Goal: Task Accomplishment & Management: Contribute content

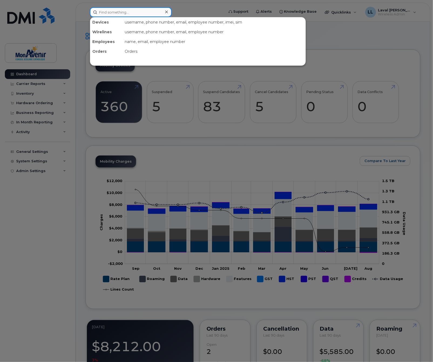
click at [115, 13] on input at bounding box center [131, 12] width 82 height 10
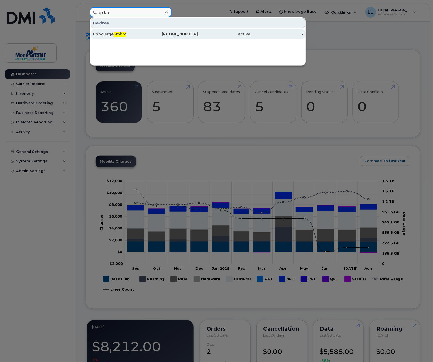
type input "smbm"
click at [113, 34] on div "Concierge Smbm" at bounding box center [119, 33] width 53 height 5
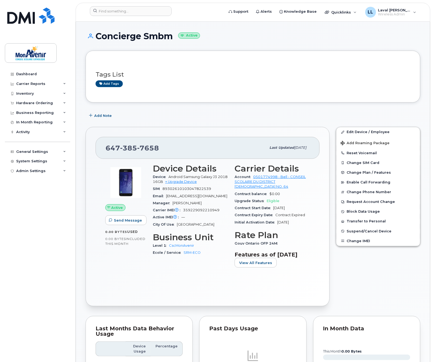
drag, startPoint x: 174, startPoint y: 38, endPoint x: 98, endPoint y: 37, distance: 75.7
click at [98, 37] on h1 "Concierge Smbm Active" at bounding box center [253, 35] width 335 height 9
copy h1 "Concierge Smbm"
click at [30, 104] on div "Hardware Ordering" at bounding box center [34, 103] width 37 height 4
click at [25, 95] on div "Inventory" at bounding box center [25, 93] width 18 height 4
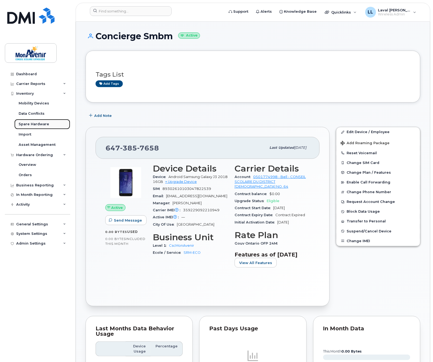
click at [30, 123] on div "Spare Hardware" at bounding box center [34, 124] width 31 height 5
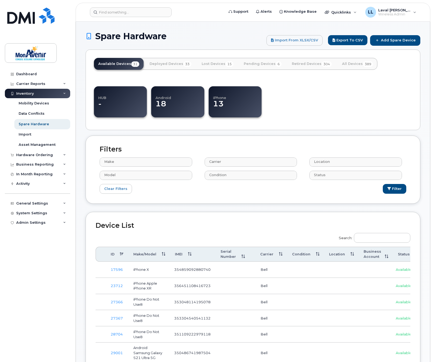
select select
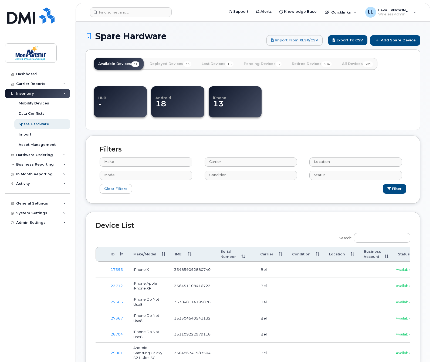
select select
drag, startPoint x: 386, startPoint y: 237, endPoint x: 373, endPoint y: 236, distance: 12.2
click at [386, 237] on input "Search:" at bounding box center [382, 238] width 56 height 10
click at [393, 190] on button "Filter" at bounding box center [395, 189] width 24 height 10
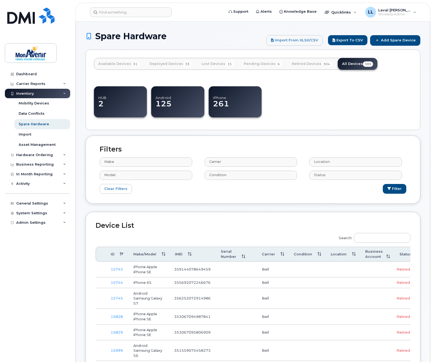
select select
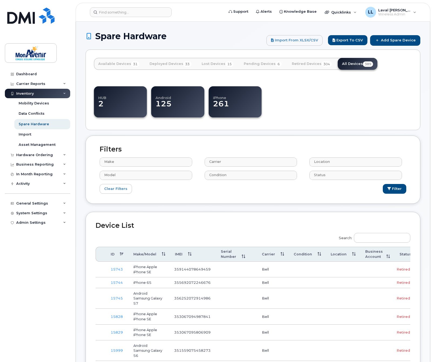
select select
click at [31, 123] on div "Spare Hardware" at bounding box center [34, 124] width 31 height 5
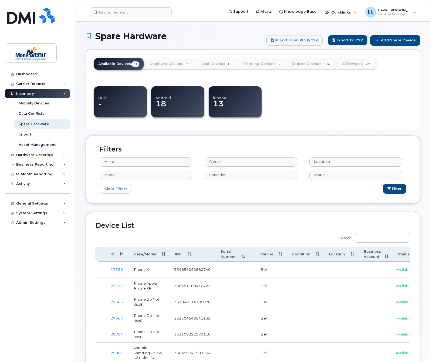
select select
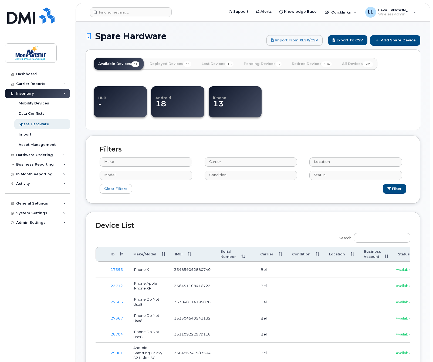
select select
click at [351, 63] on link "All Devices 389" at bounding box center [358, 64] width 40 height 12
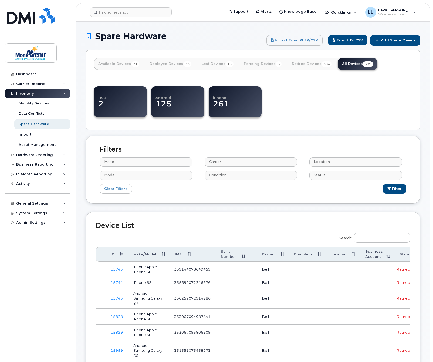
select select
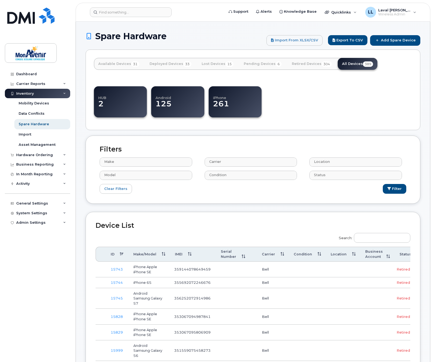
select select
click at [384, 234] on input "Search:" at bounding box center [382, 238] width 56 height 10
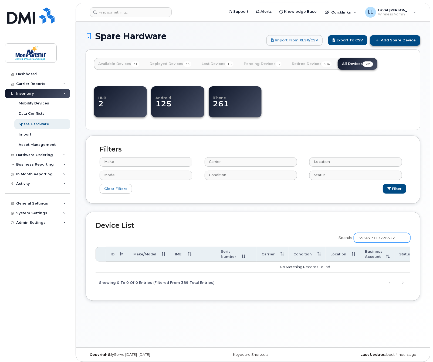
type input "355677113226522"
drag, startPoint x: 390, startPoint y: 41, endPoint x: 388, endPoint y: 45, distance: 5.1
click at [390, 41] on link "Add Spare Device" at bounding box center [395, 40] width 50 height 10
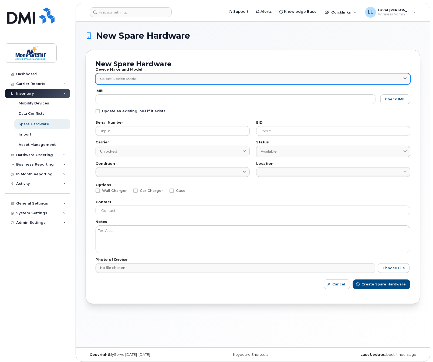
click at [118, 81] on link "Select Device Model" at bounding box center [253, 78] width 315 height 11
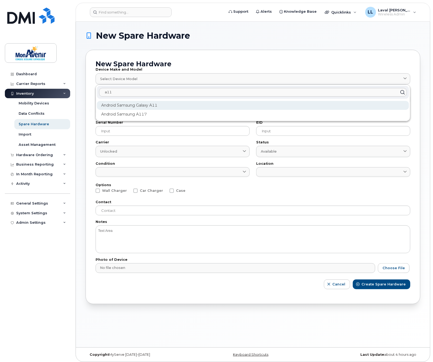
type input "a11"
click at [128, 105] on div "Android Samsung Galaxy A11" at bounding box center [253, 105] width 312 height 9
type input "2431"
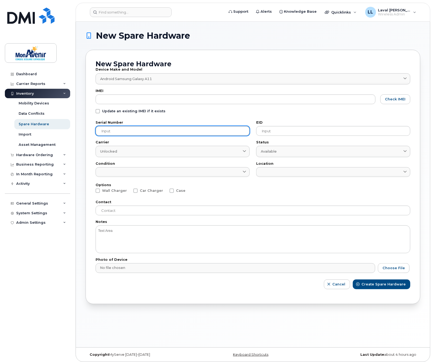
click at [145, 133] on input "text" at bounding box center [173, 131] width 154 height 10
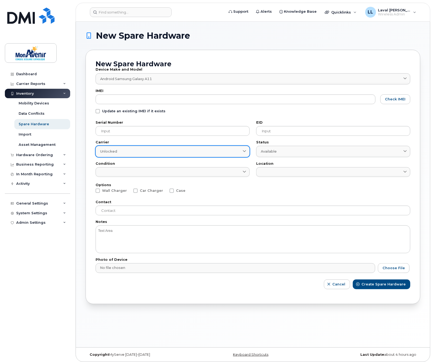
click at [140, 153] on div "Unlocked" at bounding box center [172, 151] width 145 height 5
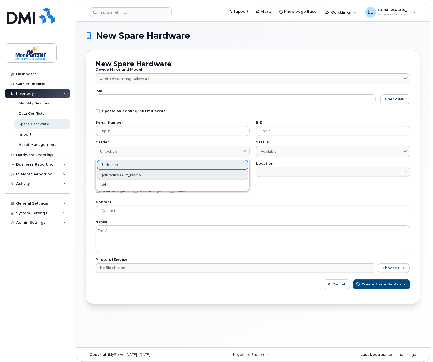
click at [115, 186] on div "Bell" at bounding box center [173, 184] width 152 height 9
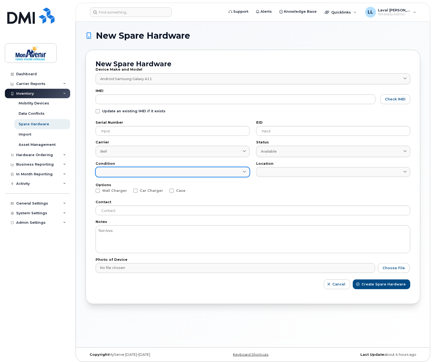
click at [120, 173] on link at bounding box center [173, 172] width 154 height 10
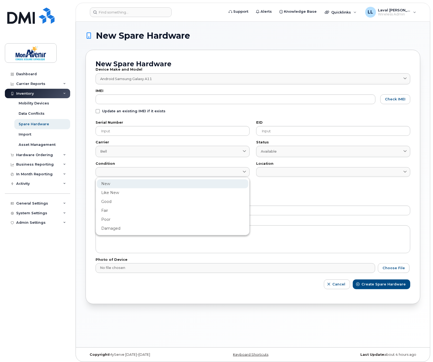
click at [110, 197] on div "New" at bounding box center [173, 201] width 152 height 9
type input "New"
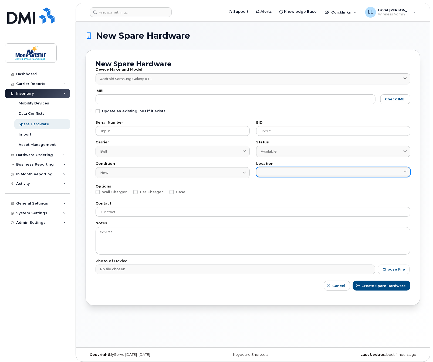
click at [273, 171] on link at bounding box center [333, 172] width 154 height 10
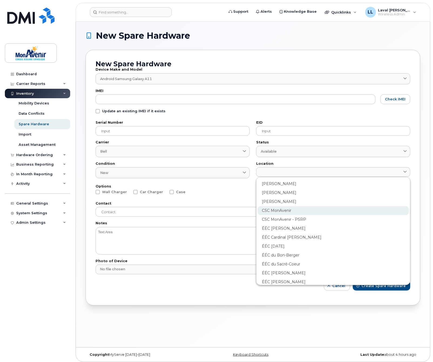
click at [273, 224] on div "CSC MonAvenir" at bounding box center [334, 228] width 152 height 9
type input "1345"
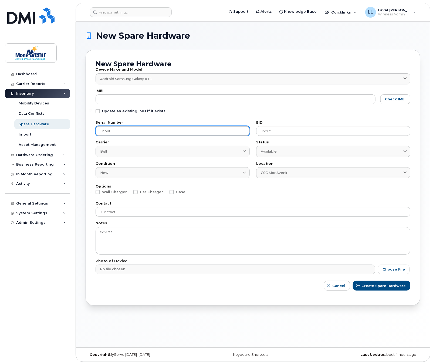
click at [115, 133] on input "text" at bounding box center [173, 131] width 154 height 10
click at [115, 134] on input "text" at bounding box center [173, 131] width 154 height 10
paste input "R95R404Q1CV"
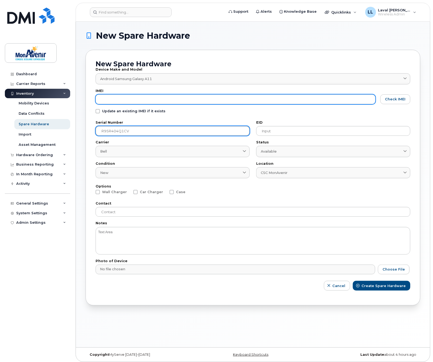
type input "R95R404Q1CV"
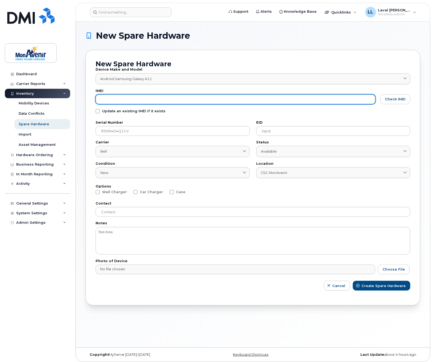
click at [140, 100] on input "text" at bounding box center [236, 99] width 280 height 10
type input "355677113226522"
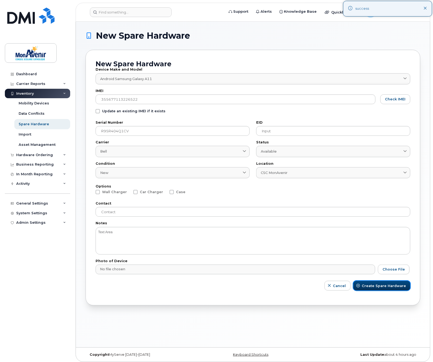
click at [378, 285] on span "Create Spare Hardware" at bounding box center [384, 285] width 44 height 5
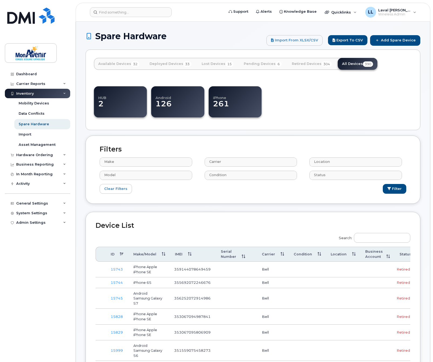
select select
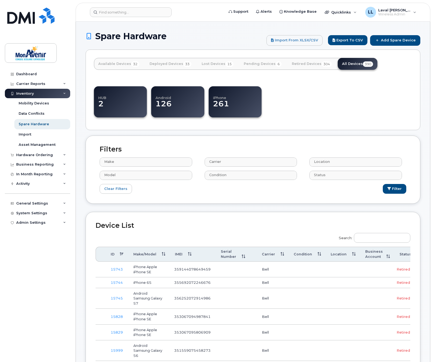
select select
